Goal: Book appointment/travel/reservation

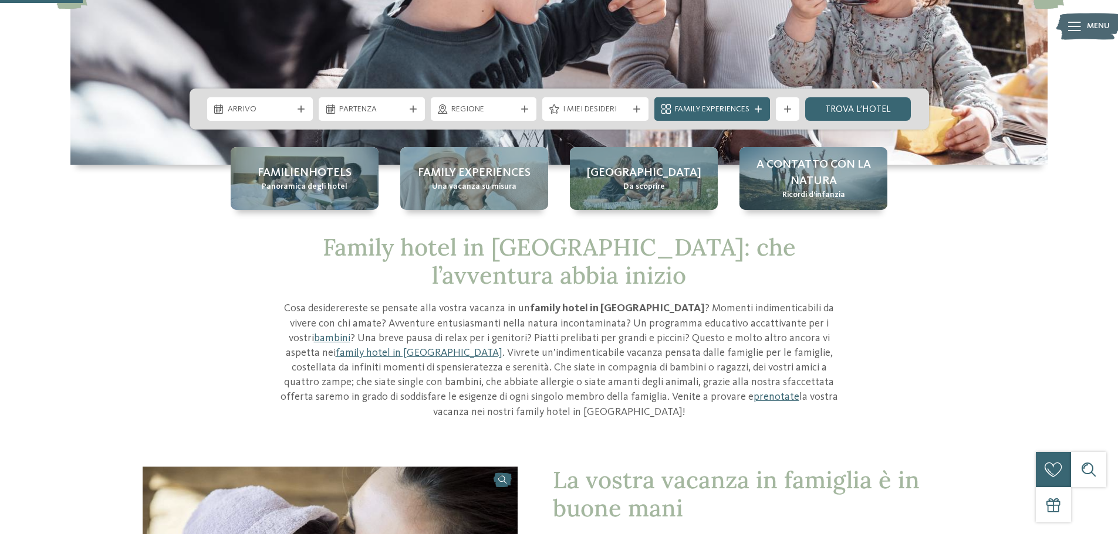
scroll to position [235, 0]
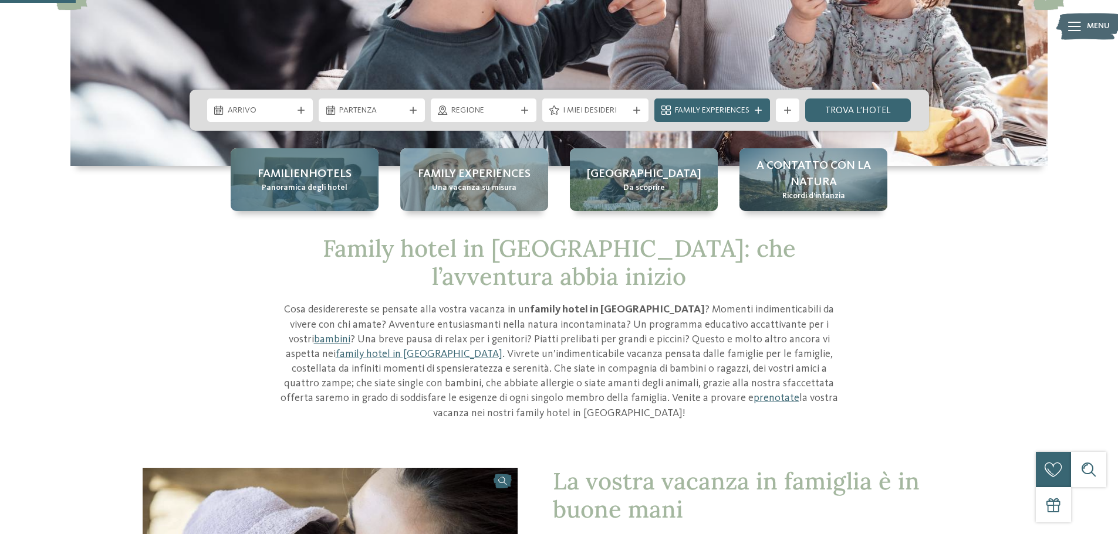
click at [321, 191] on span "Panoramica degli hotel" at bounding box center [305, 188] width 86 height 12
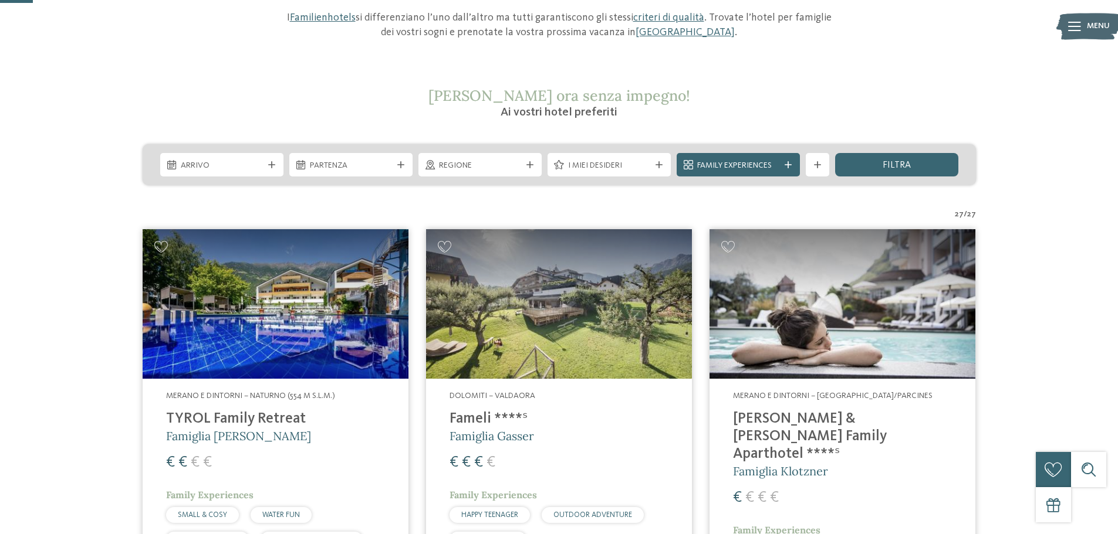
scroll to position [176, 0]
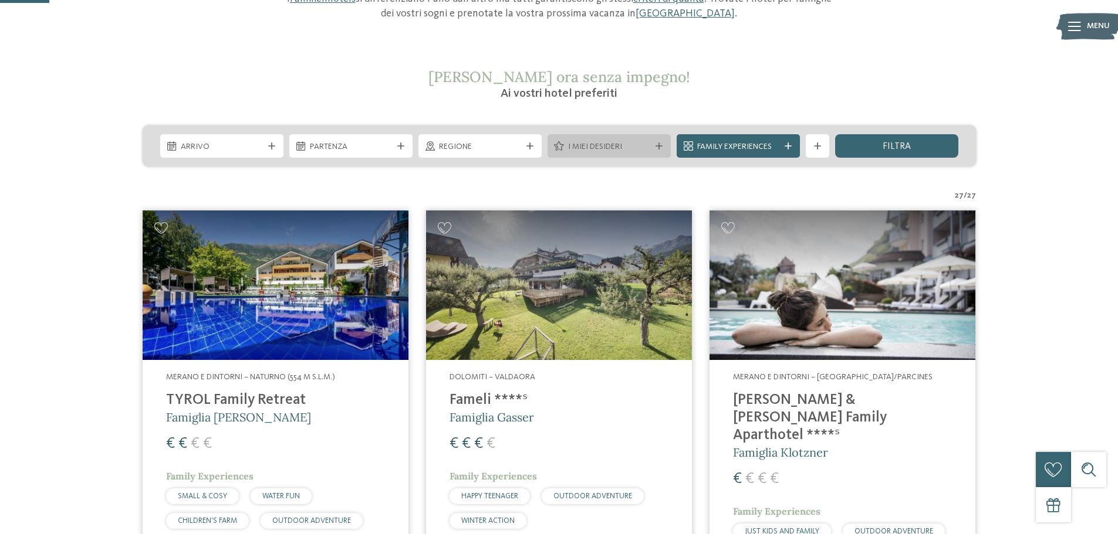
click at [631, 135] on div "I miei desideri" at bounding box center [608, 145] width 123 height 23
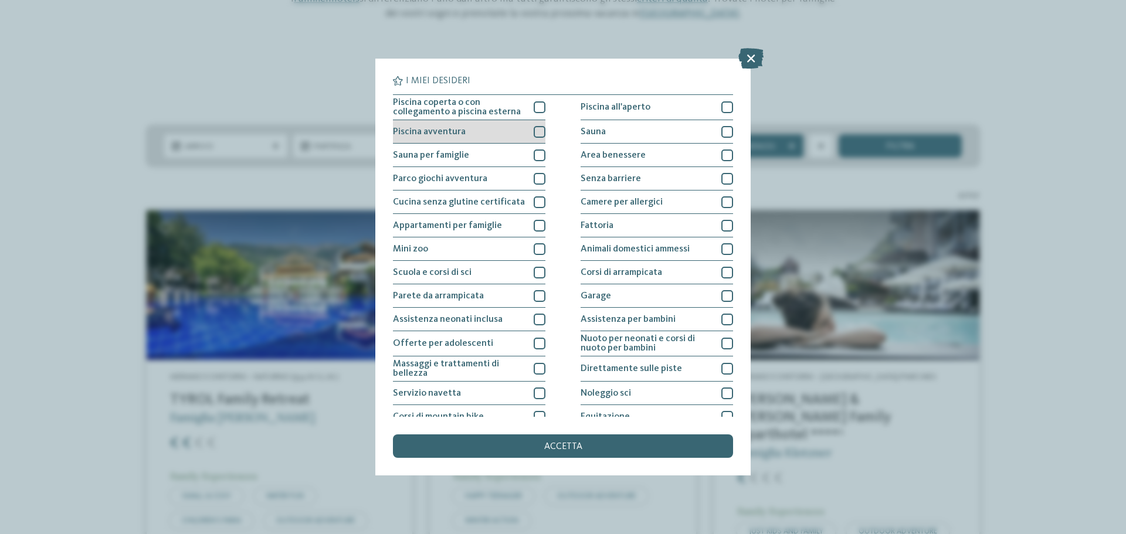
click at [536, 134] on div at bounding box center [540, 132] width 12 height 12
click at [537, 110] on div at bounding box center [540, 107] width 12 height 12
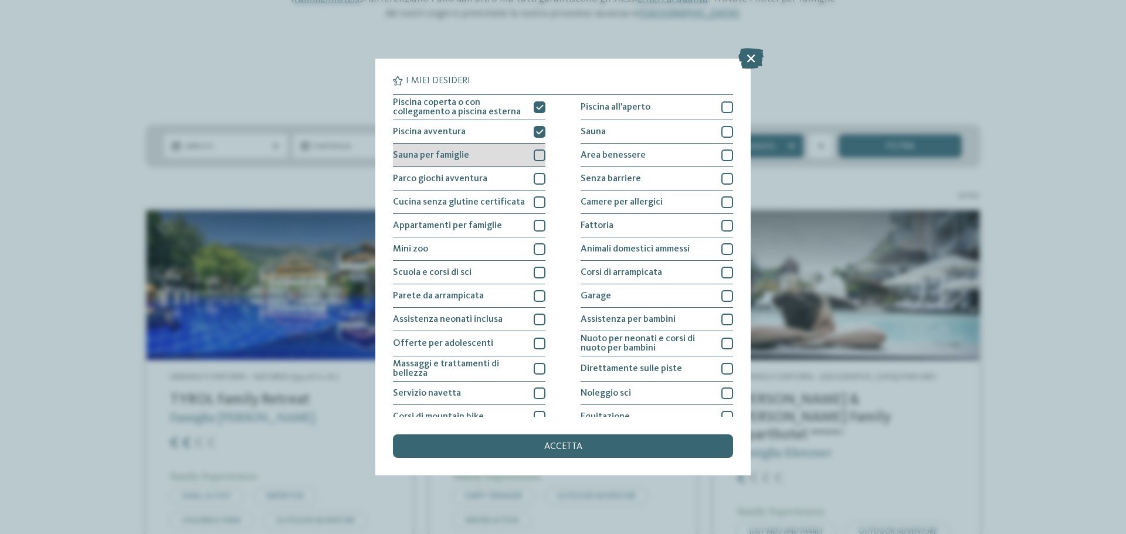
click at [539, 151] on div at bounding box center [540, 156] width 12 height 12
click at [536, 180] on div at bounding box center [540, 179] width 12 height 12
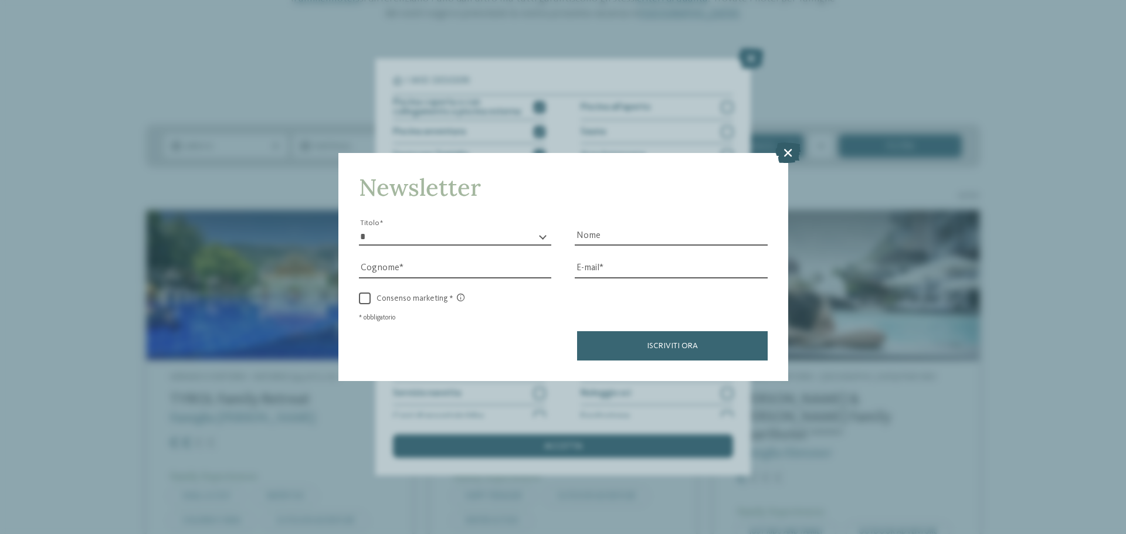
click at [788, 151] on icon at bounding box center [788, 153] width 25 height 21
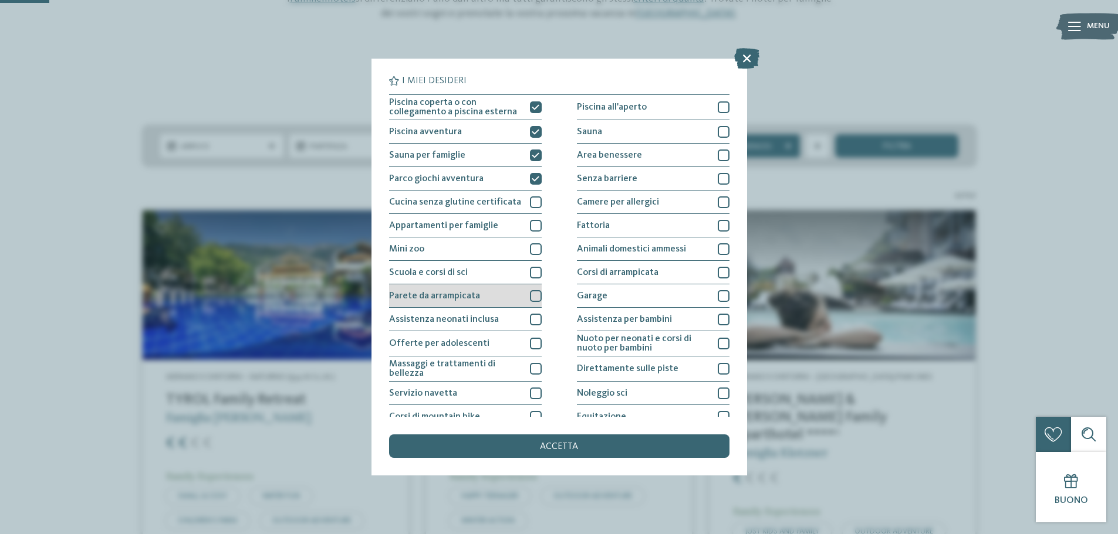
click at [533, 298] on div at bounding box center [536, 296] width 12 height 12
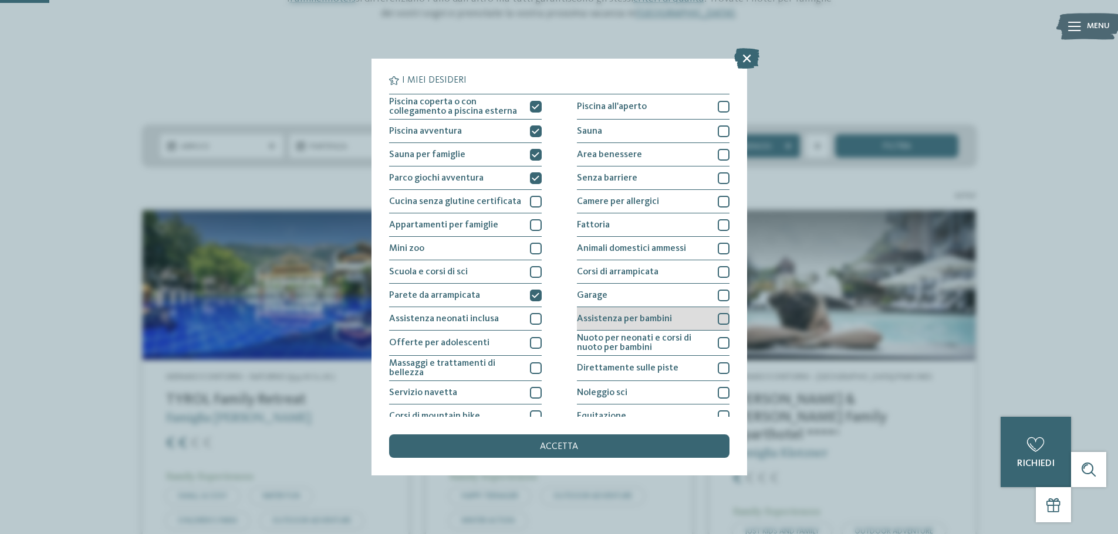
scroll to position [0, 0]
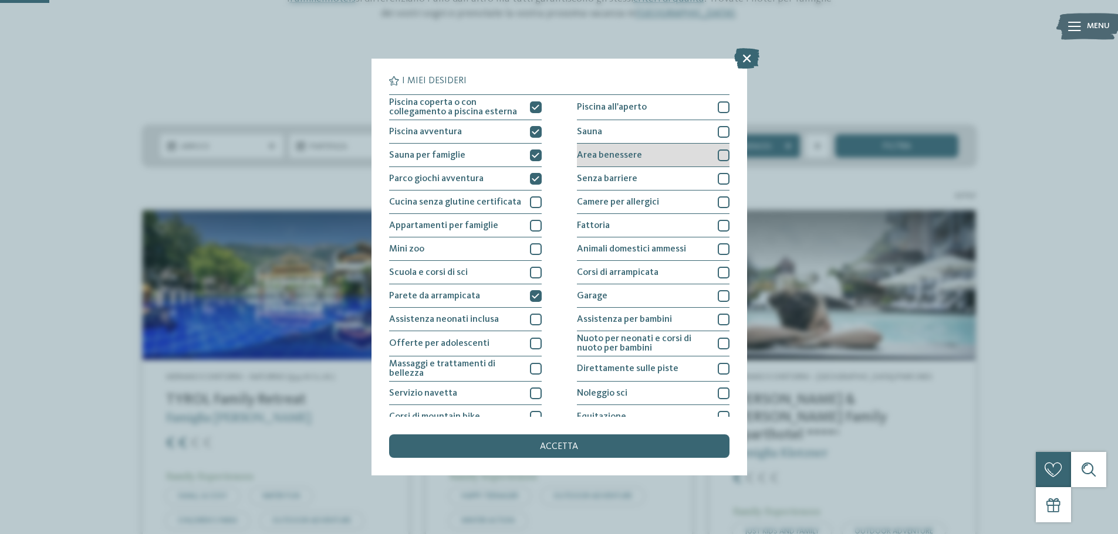
click at [717, 154] on div at bounding box center [723, 156] width 12 height 12
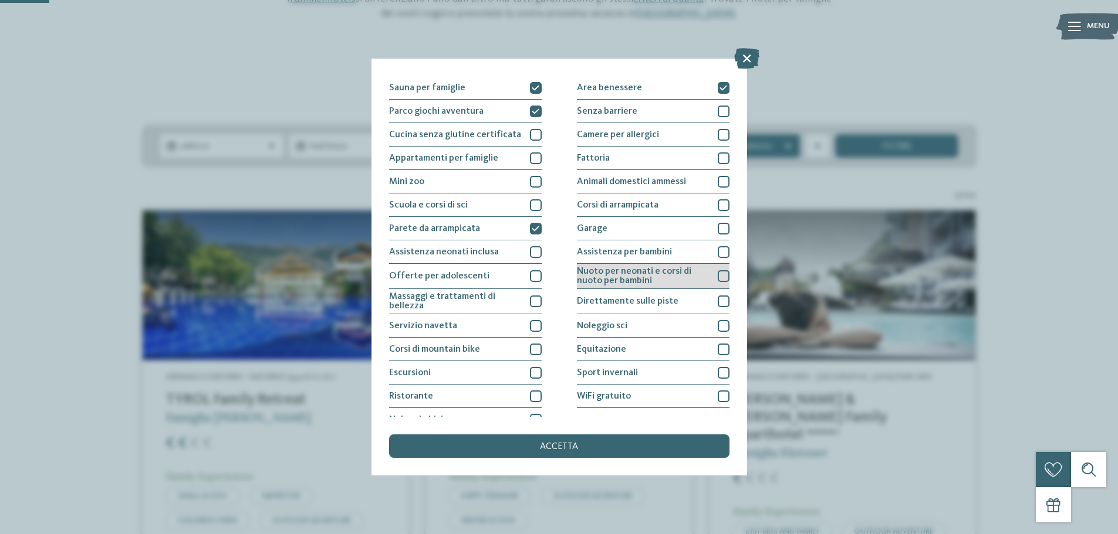
scroll to position [82, 0]
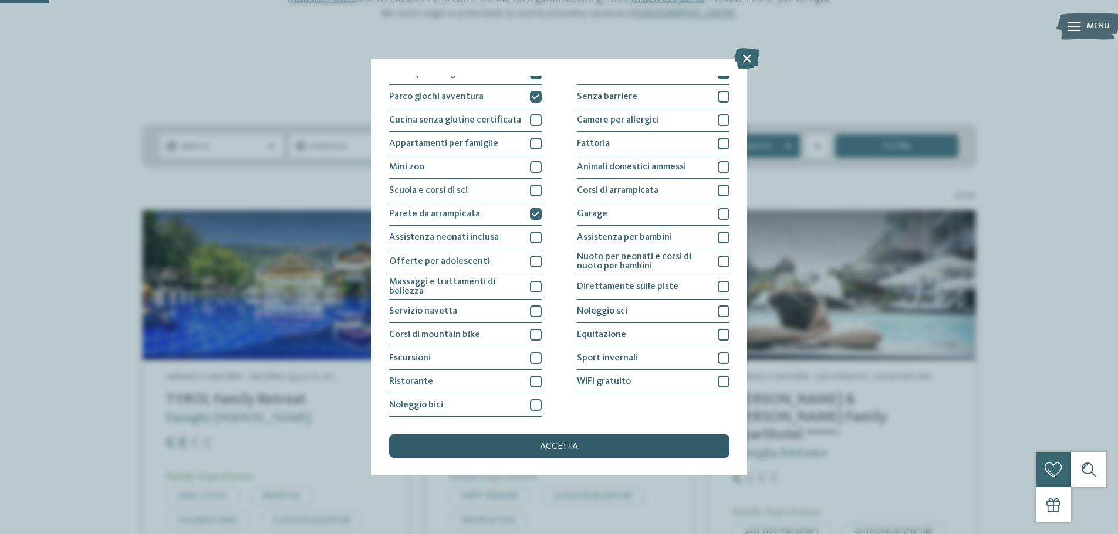
click at [542, 446] on span "accetta" at bounding box center [559, 446] width 38 height 9
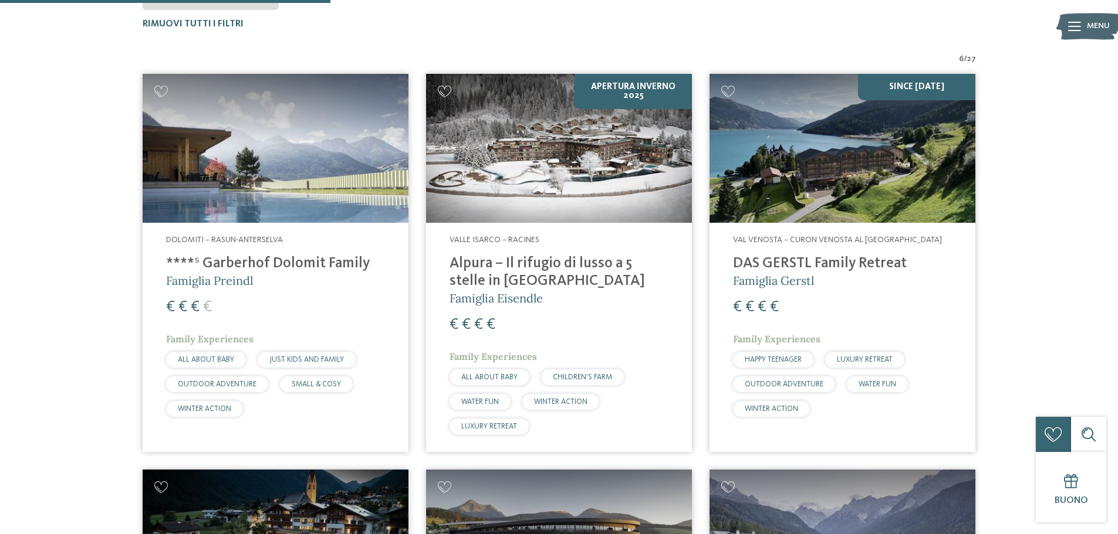
scroll to position [414, 0]
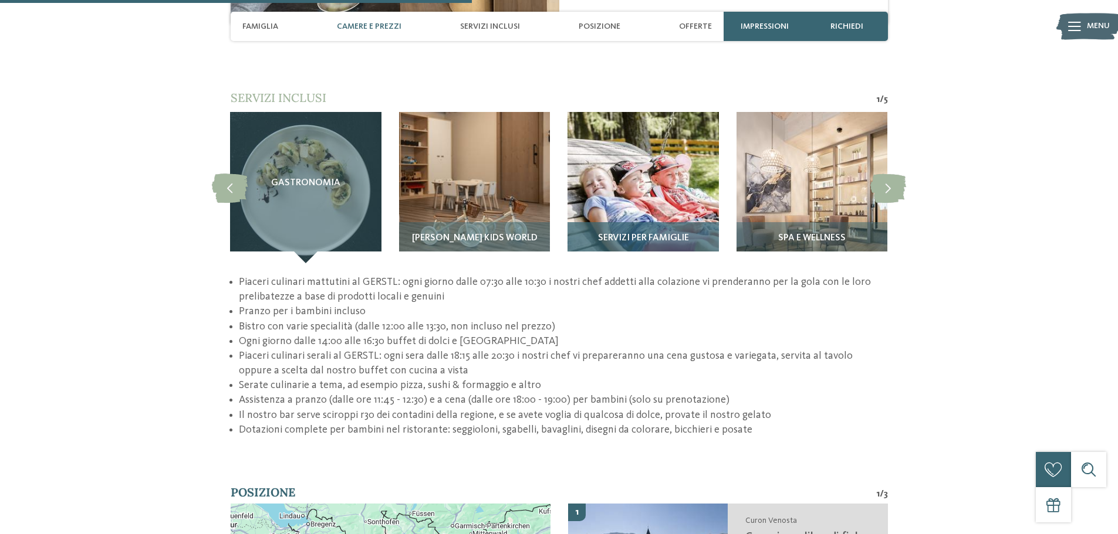
scroll to position [1643, 0]
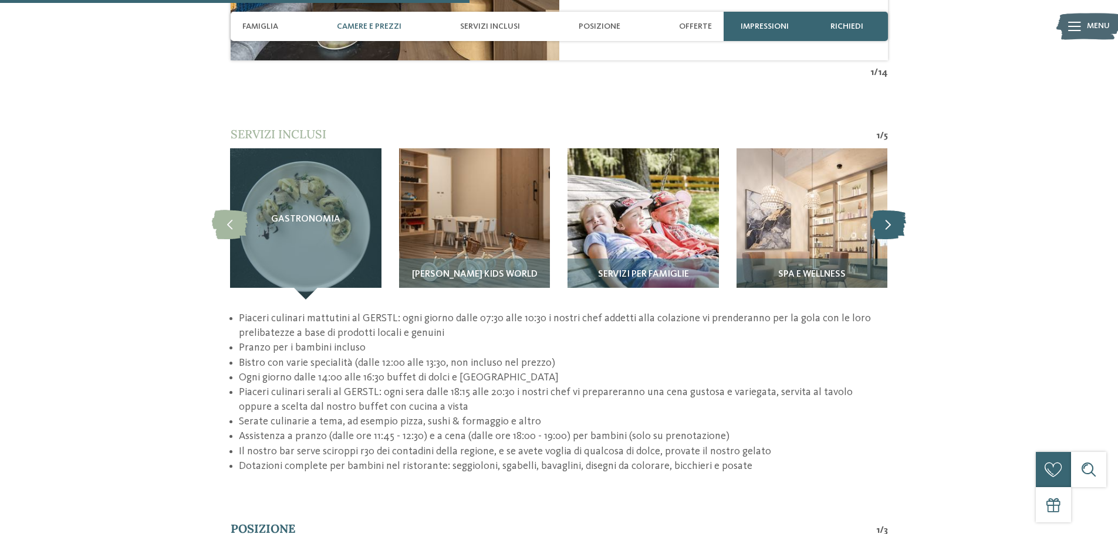
click at [896, 209] on icon at bounding box center [888, 223] width 36 height 29
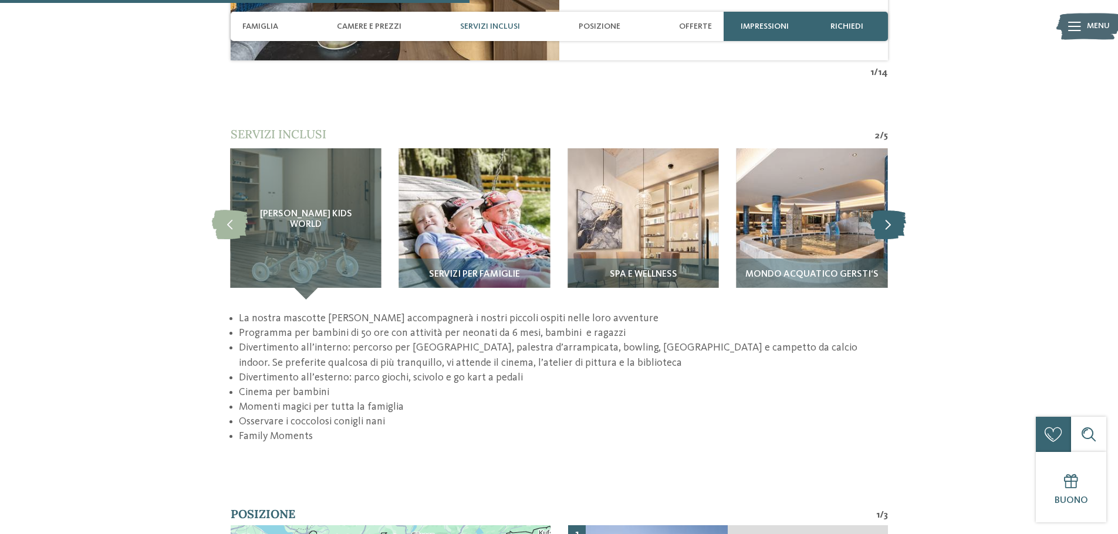
click at [888, 209] on icon at bounding box center [888, 223] width 36 height 29
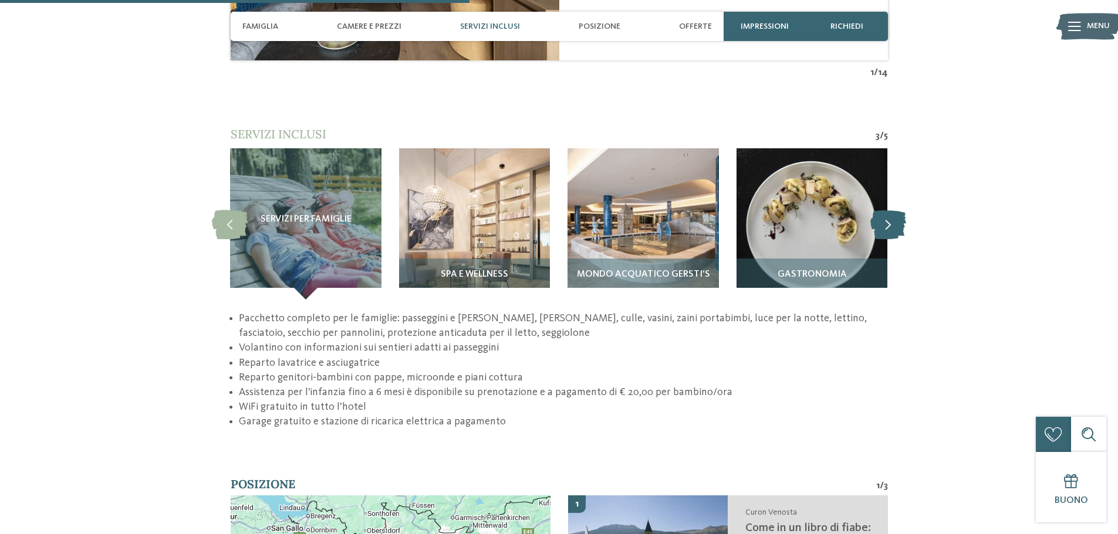
click at [888, 209] on icon at bounding box center [888, 223] width 36 height 29
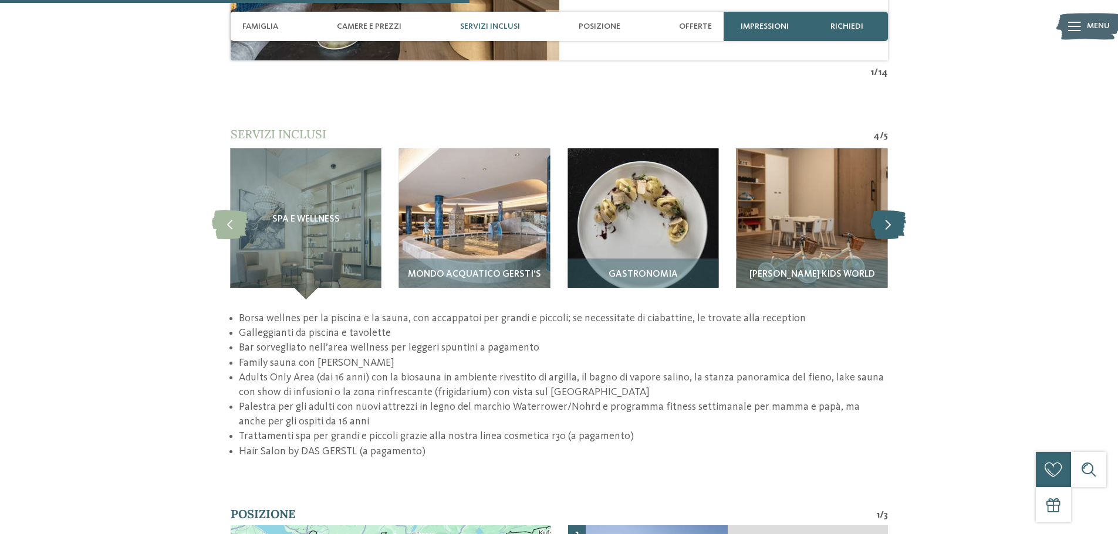
click at [888, 209] on icon at bounding box center [888, 223] width 36 height 29
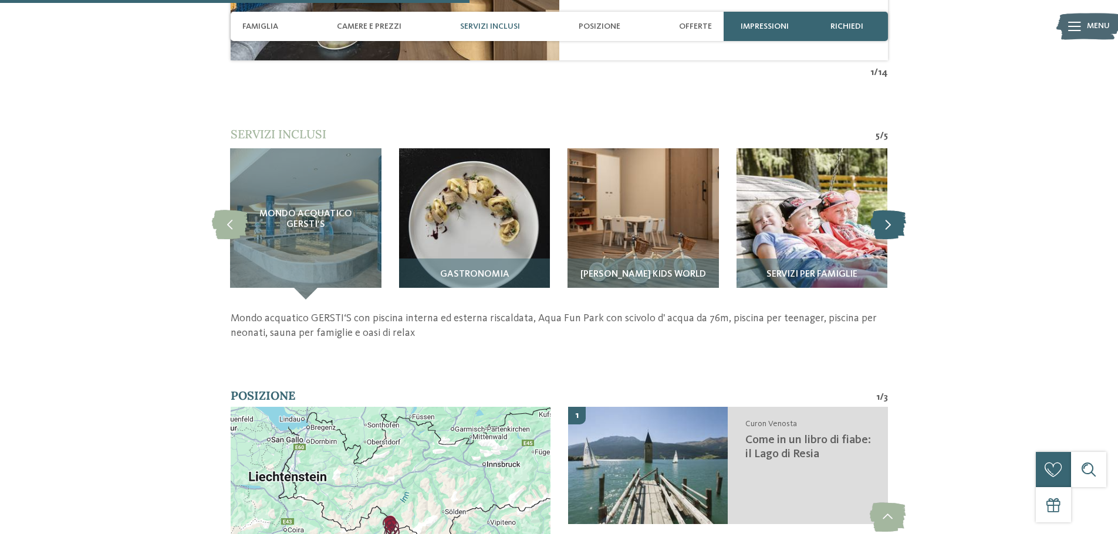
click at [888, 209] on icon at bounding box center [888, 223] width 36 height 29
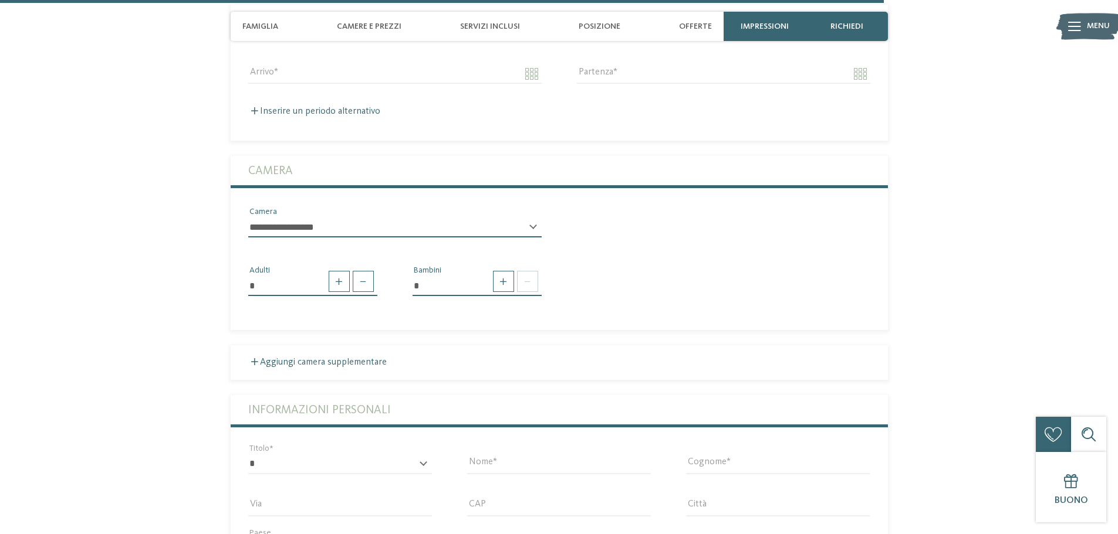
scroll to position [2992, 0]
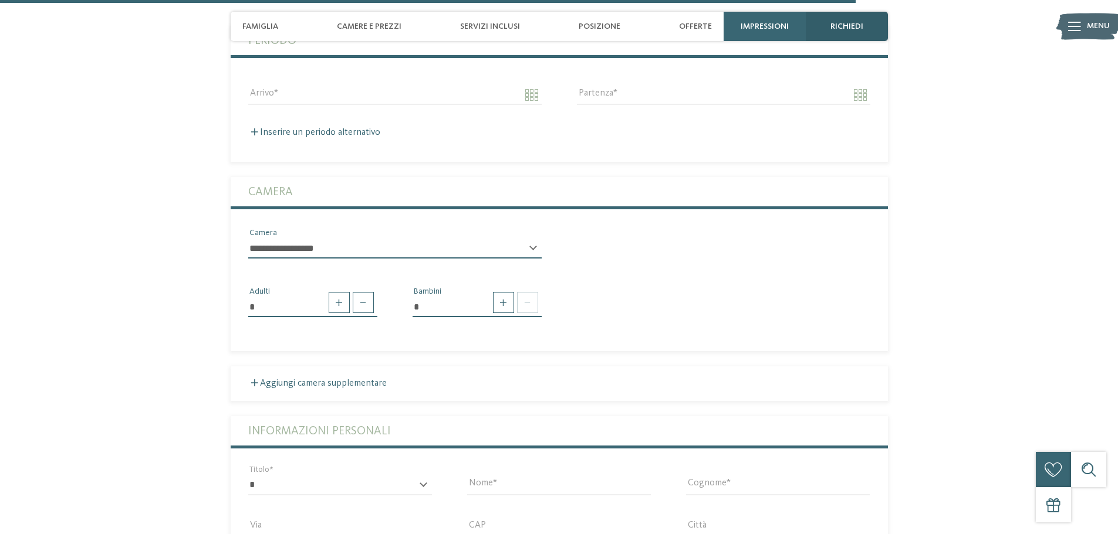
click at [866, 29] on div "richiedi" at bounding box center [846, 26] width 82 height 29
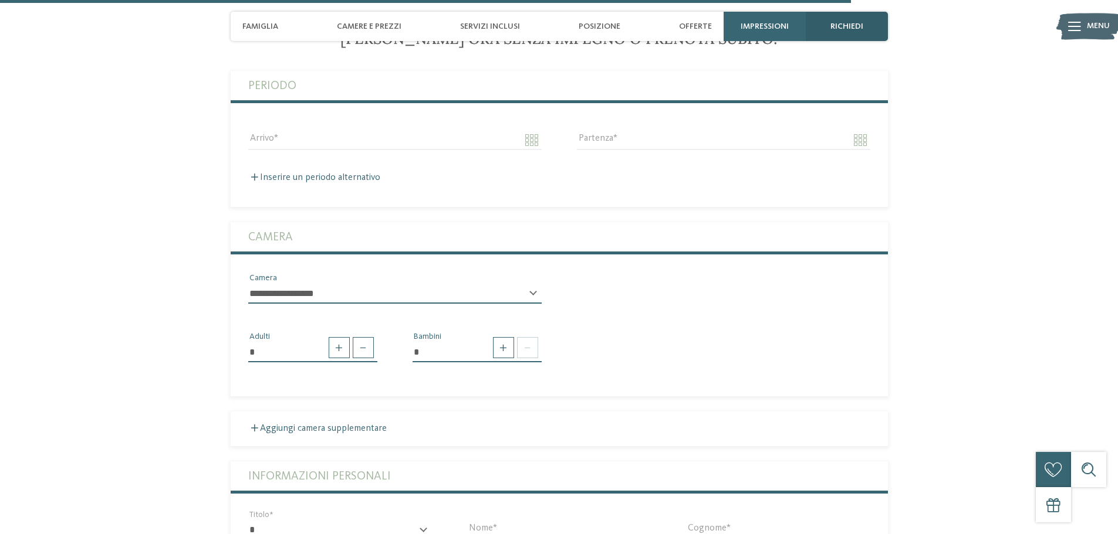
scroll to position [2889, 0]
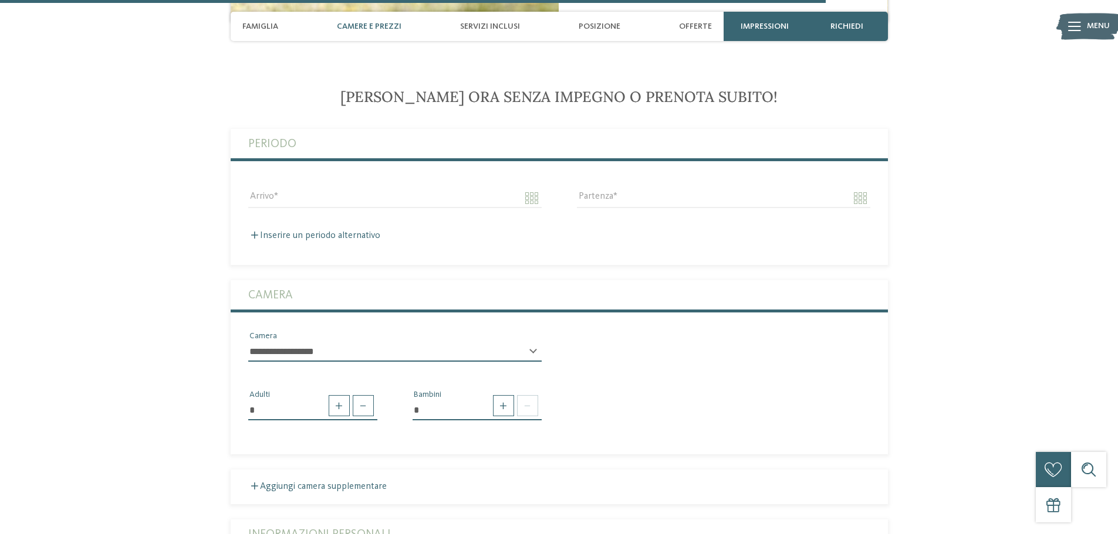
click at [384, 23] on span "Camere e prezzi" at bounding box center [369, 27] width 65 height 10
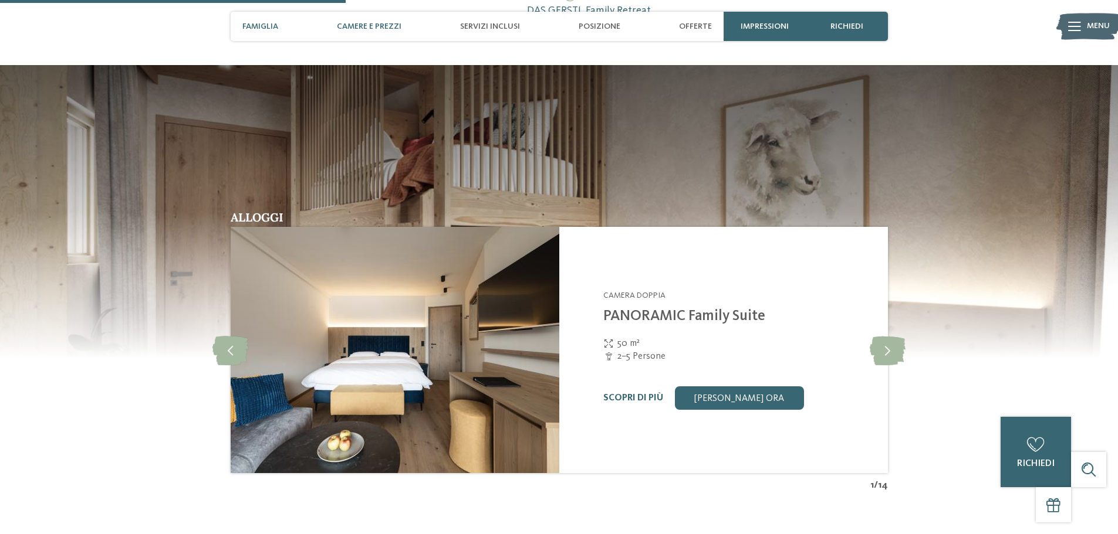
scroll to position [1207, 0]
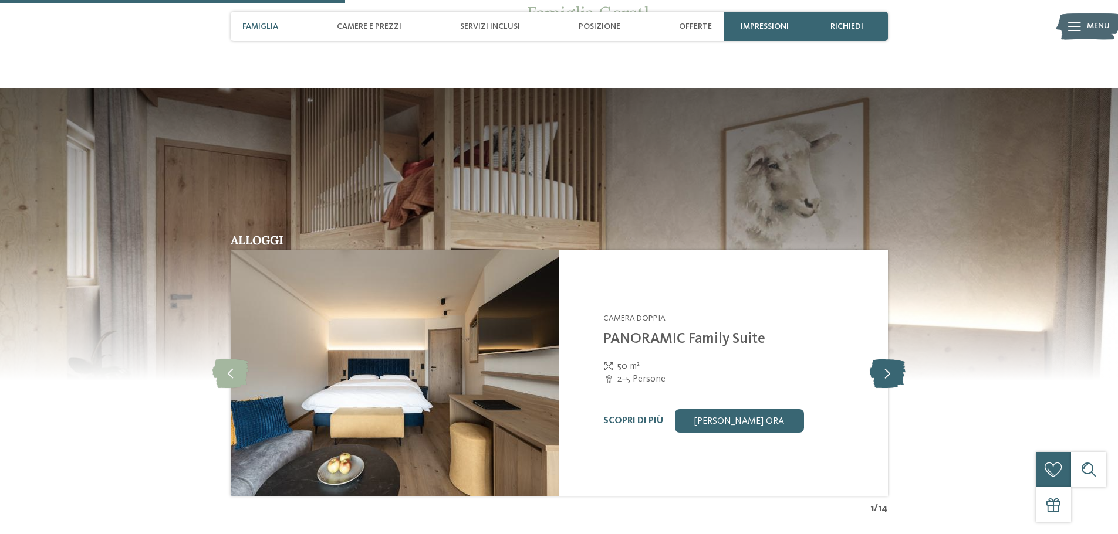
click at [896, 358] on icon at bounding box center [887, 372] width 36 height 29
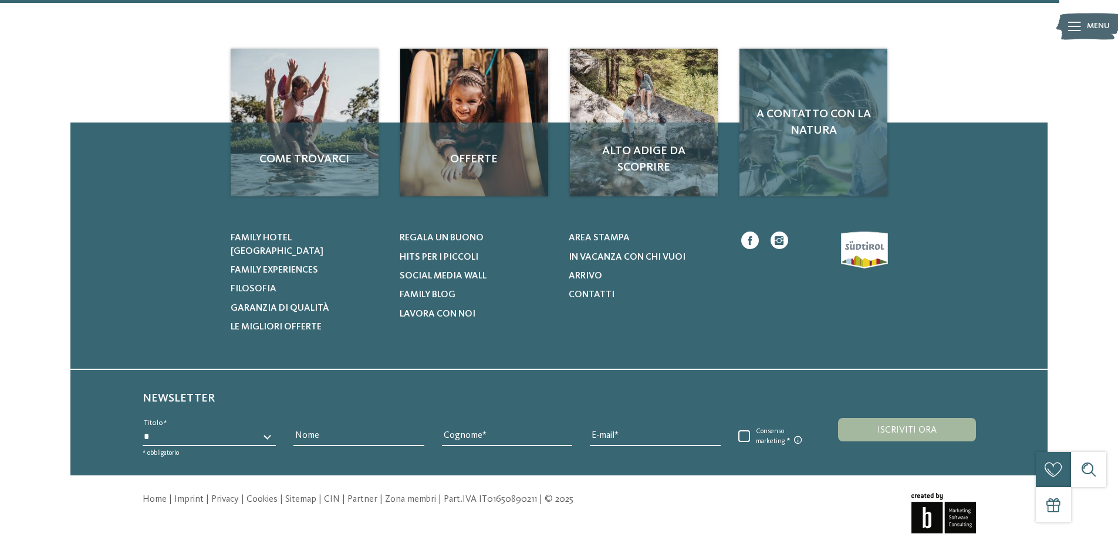
scroll to position [1353, 0]
